Goal: Information Seeking & Learning: Learn about a topic

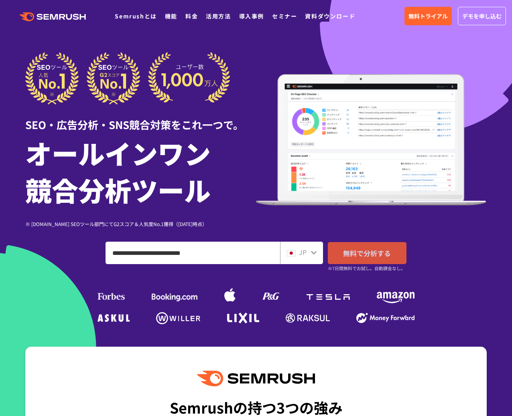
type input "**********"
click at [380, 248] on span "無料で分析する" at bounding box center [367, 253] width 48 height 10
